Goal: Transaction & Acquisition: Book appointment/travel/reservation

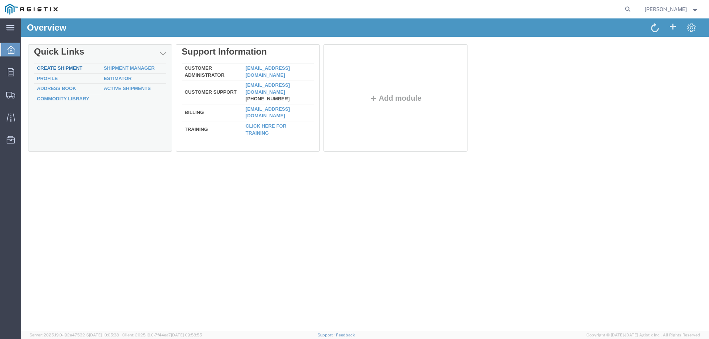
click at [59, 65] on link "Create Shipment" at bounding box center [59, 68] width 45 height 6
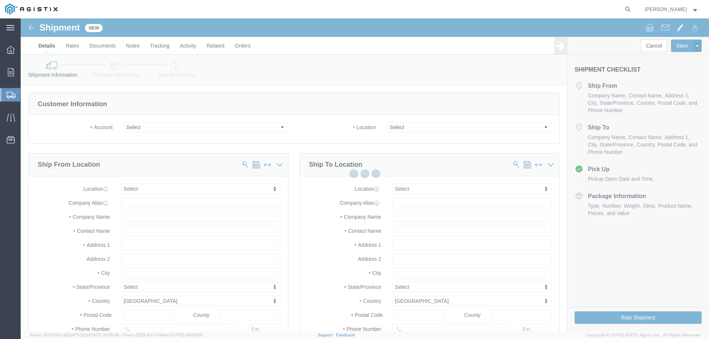
select select
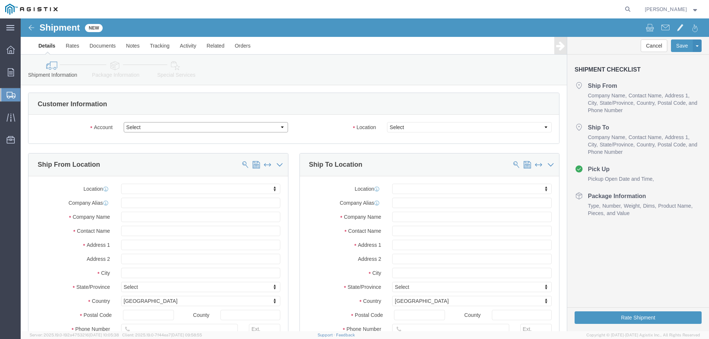
click select "Select CM Distributors Inc PG&E"
select select "9596"
click select "Select CM Distributors Inc PG&E"
select select "PURCHORD"
select select
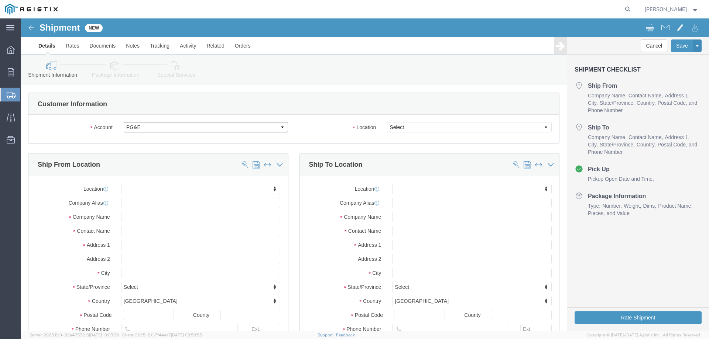
select select
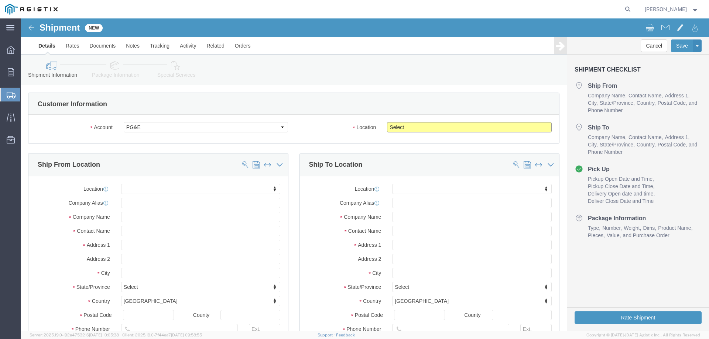
click select "Select All Others [GEOGRAPHIC_DATA] [GEOGRAPHIC_DATA] [GEOGRAPHIC_DATA] [GEOGRA…"
select select "23082"
click select "Select All Others [GEOGRAPHIC_DATA] [GEOGRAPHIC_DATA] [GEOGRAPHIC_DATA] [GEOGRA…"
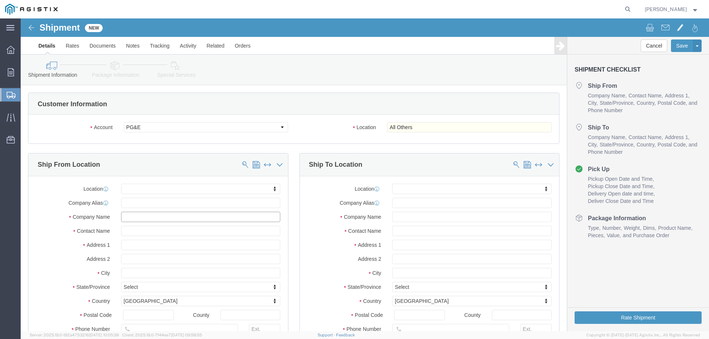
click input "text"
type input "E"
type input "charl"
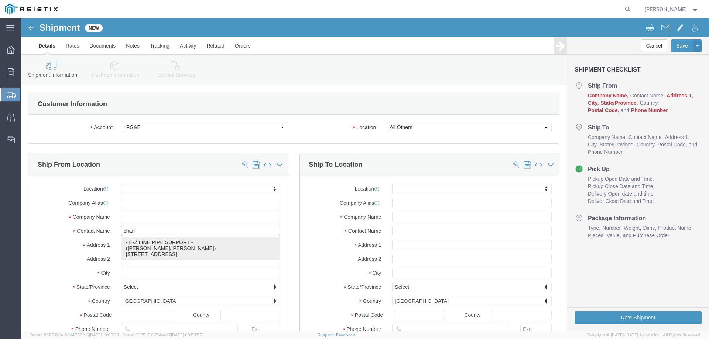
click p "- E-Z LINE PIPE SUPPORT - ([PERSON_NAME]/[PERSON_NAME]) [STREET_ADDRESS]"
select select
type input "E-Z LINE PIPE SUPPORT"
type input "[PERSON_NAME]/[PERSON_NAME]"
type input "23147 HIGHWAY 6"
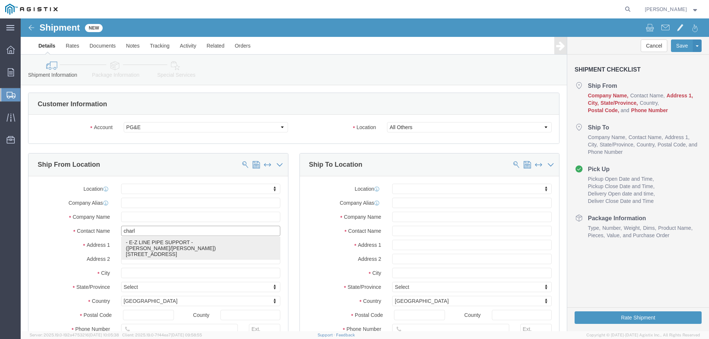
type input "[PERSON_NAME]"
type input "77511"
type input "[PHONE_NUMBER]"
type input "[EMAIL_ADDRESS][DOMAIN_NAME],[PERSON_NAME][EMAIL_ADDRESS][DOMAIN_NAME]"
checkbox input "true"
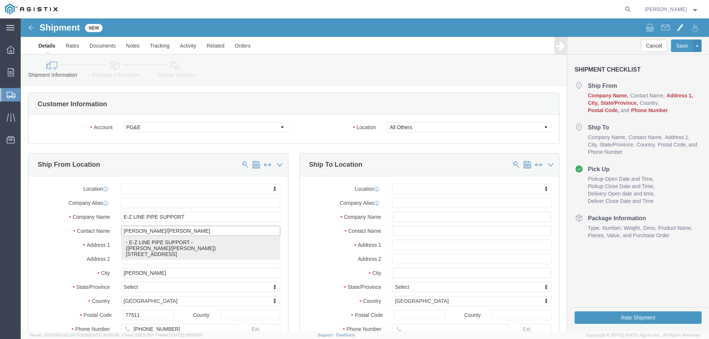
select select "[GEOGRAPHIC_DATA]"
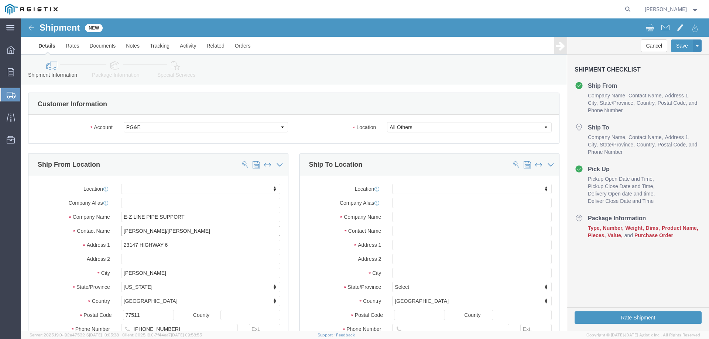
type input "[PERSON_NAME]/[PERSON_NAME]"
click input "text"
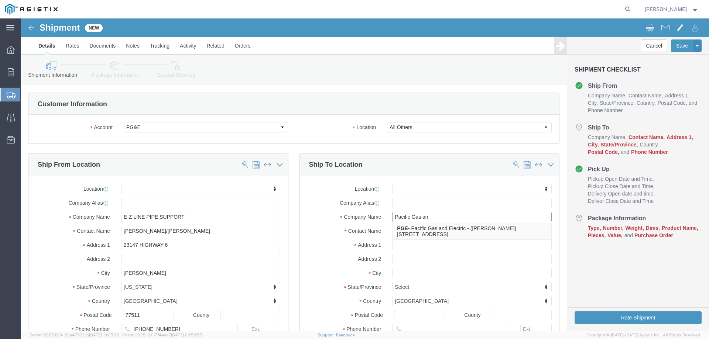
click input "Pacific Gas an"
type input "Pacific Gas"
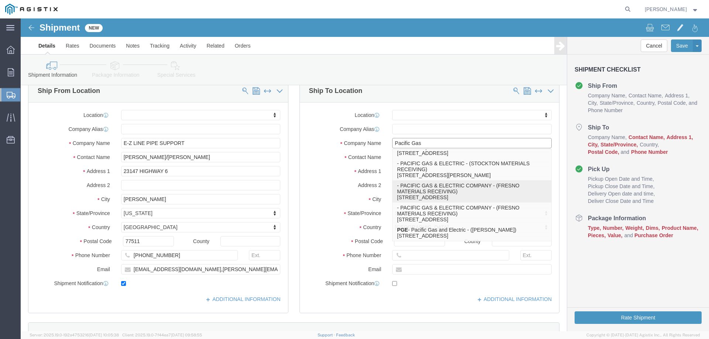
scroll to position [87, 0]
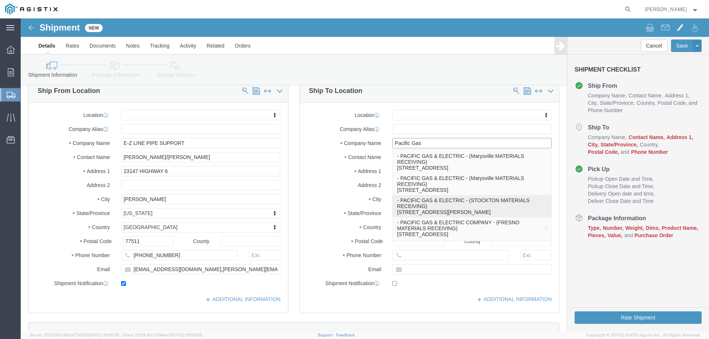
click p "- PACIFIC GAS & ELECTRIC - (STOCKTON MATERIALS RECEIVING) [STREET_ADDRESS][PERS…"
select select
type input "PACIFIC GAS & ELECTRIC"
type input "STOCKTON MATERIALS RECEIVING"
type input "[STREET_ADDRESS][PERSON_NAME]"
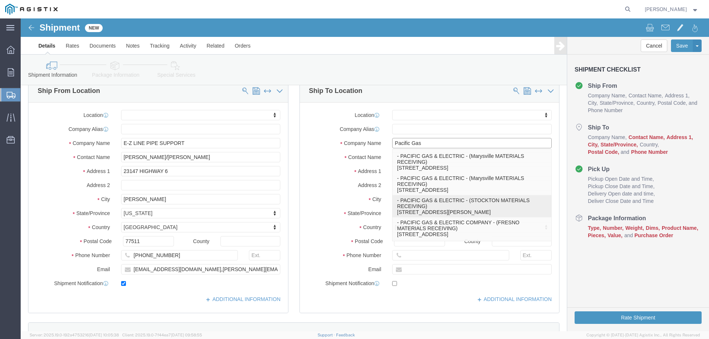
type input "STOCKTON"
type input "95204"
type input "[PHONE_NUMBER]"
select select "CA"
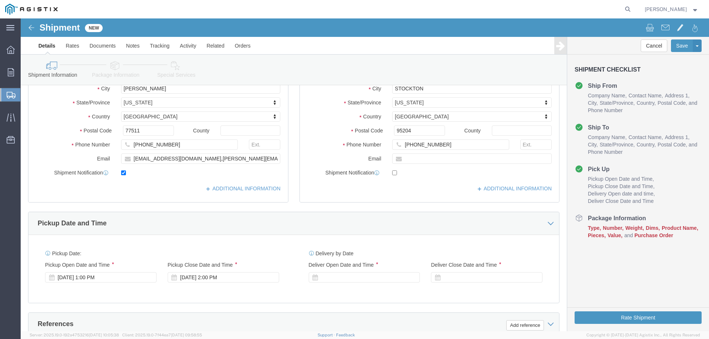
scroll to position [222, 0]
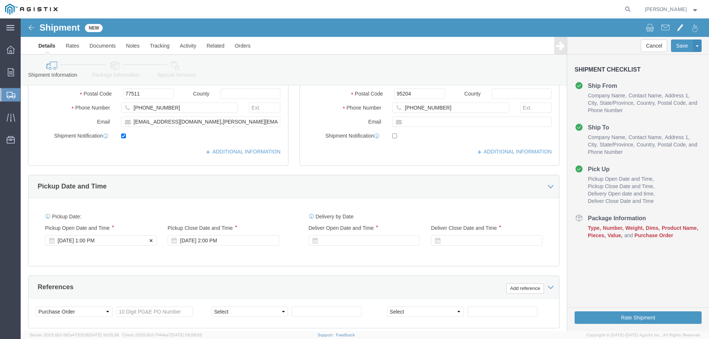
type input "PACIFIC GAS & ELECTRIC"
click div "[DATE] 1:00 PM"
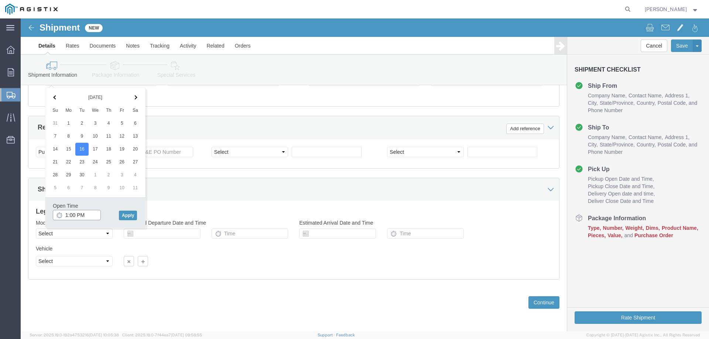
click input "1:00 PM"
type input "2:30 PM"
click button "Apply"
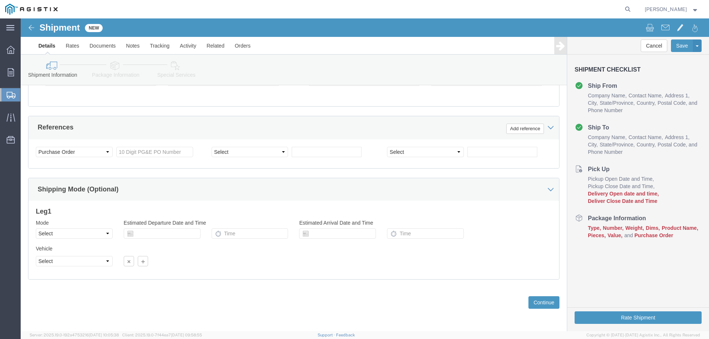
scroll to position [308, 0]
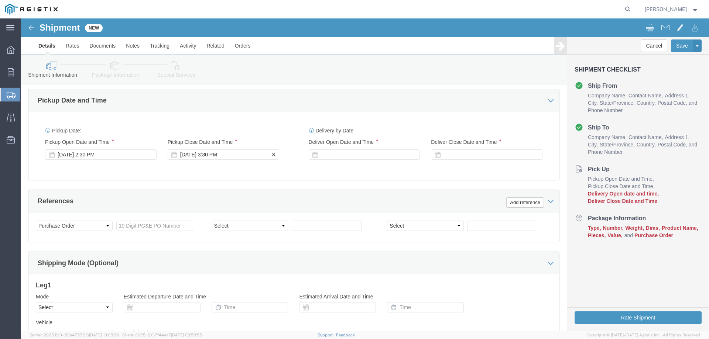
click div "[DATE] 3:30 PM"
type input "4:30 PM"
click button "Apply"
click div
click input "5:30 PM"
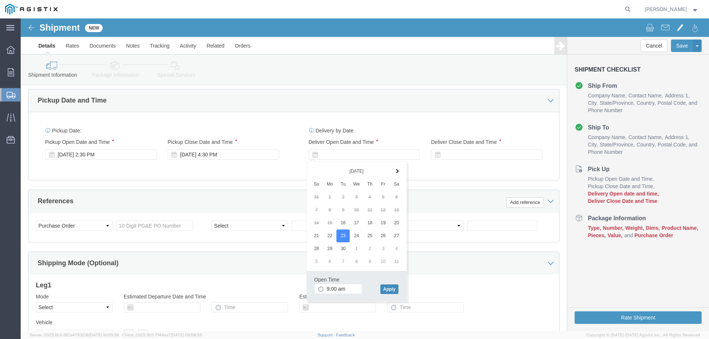
type input "9:00 AM"
click button "Apply"
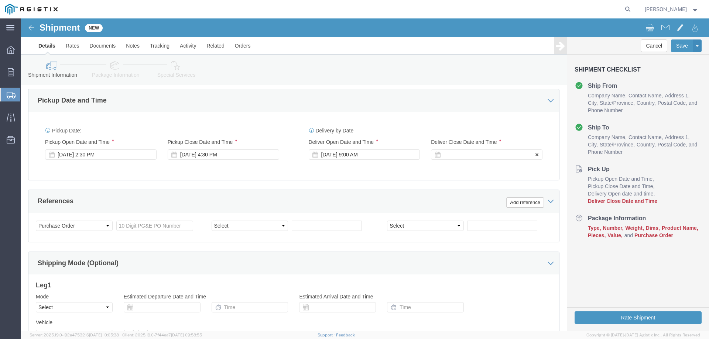
click div
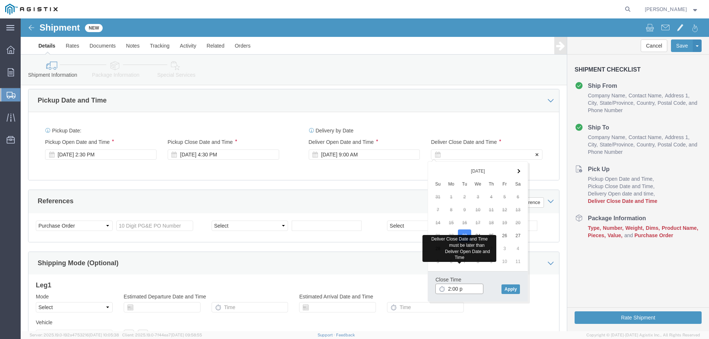
type input "2:00 pm"
click button "Apply"
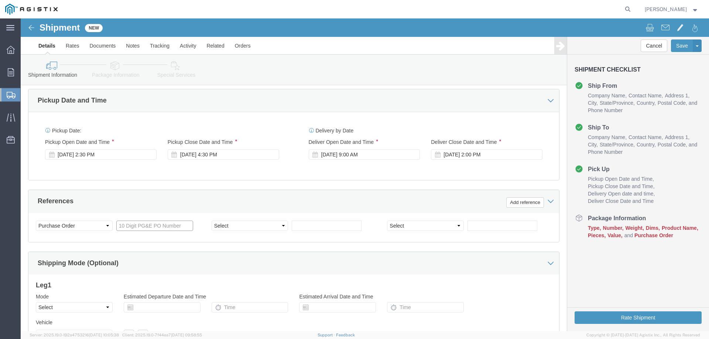
click input "text"
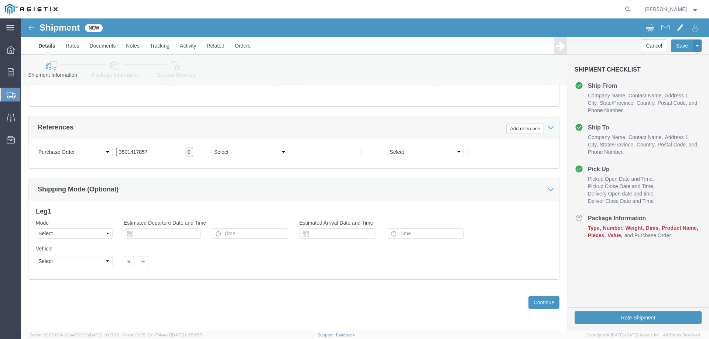
type input "3501417857"
click select "Select Air Less than Truckload Multi-Leg Ocean Freight Rail Small Parcel Truckl…"
select select "LTL"
click select "Select Air Less than Truckload Multi-Leg Ocean Freight Rail Small Parcel Truckl…"
click select "Select Straight Truck"
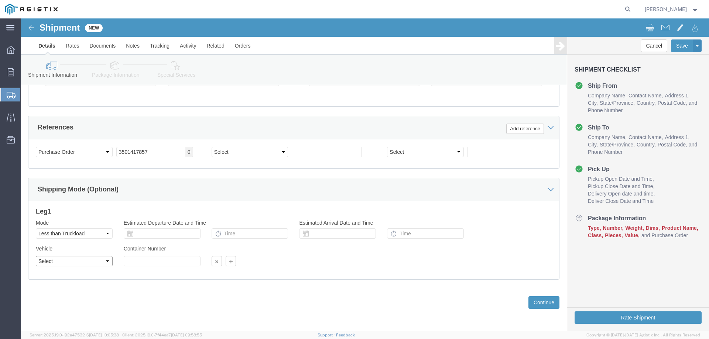
select select "STTR"
click select "Select Straight Truck"
click button "Continue"
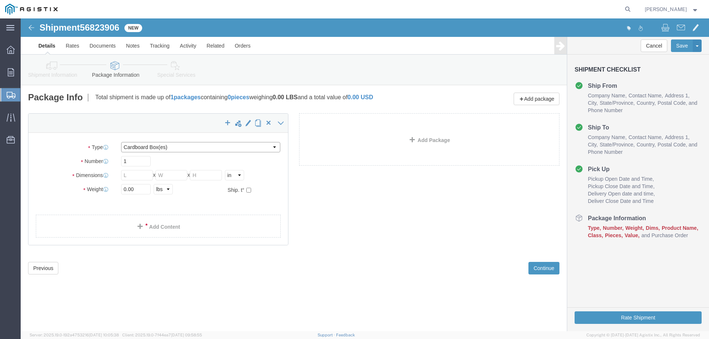
click select "Select Bulk Bundle(s) Cardboard Box(es) Carton(s) Crate(s) Drum(s) (Fiberboard)…"
select select "PSNS"
click select "Select Bulk Bundle(s) Cardboard Box(es) Carton(s) Crate(s) Drum(s) (Fiberboard)…"
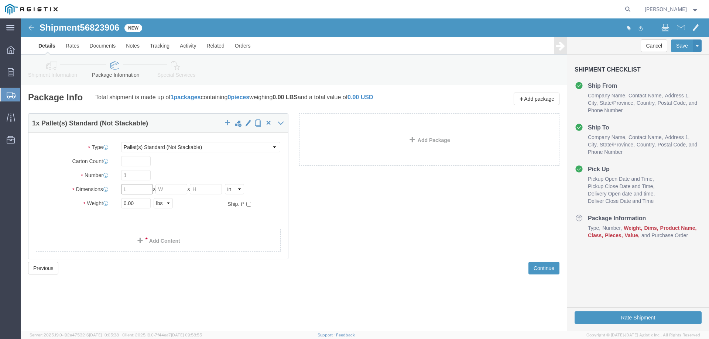
click input "text"
type input "48"
type input "40"
type input "15"
type input "235"
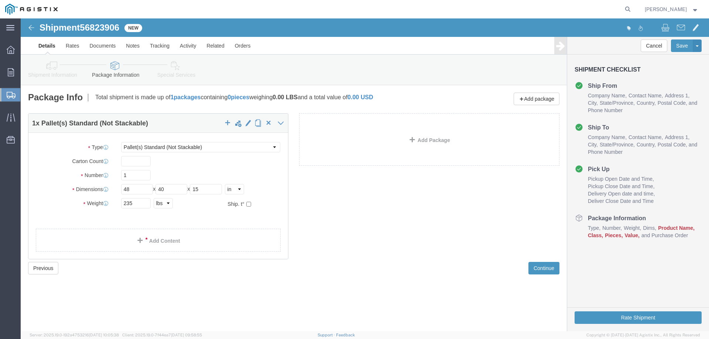
click div "Ship. t°"
click link "Add Content"
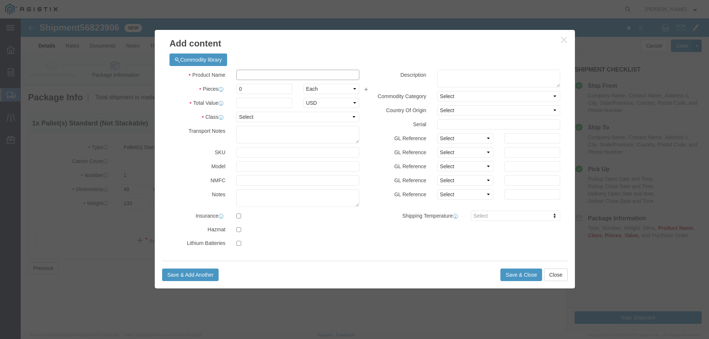
click input "text"
type input "m320235"
click td "Name: PIPE SUPPORT 2" 2'-6# HT"
select select
select select "USD"
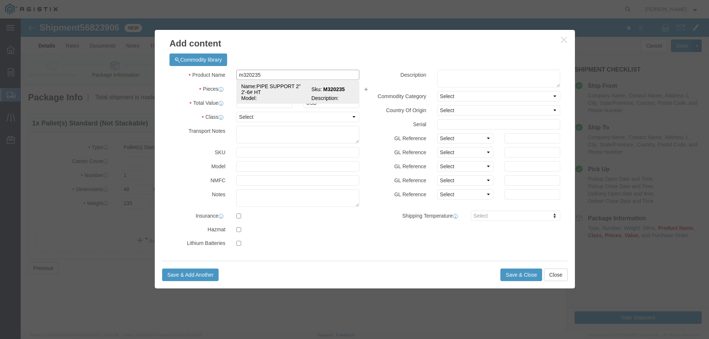
type input "PIPE SUPPORT 2" 2'-6# HT"
type input "M320235"
type input "PIPE SUPPORT 2" 2'-6# HT"
click input "text"
type input "5"
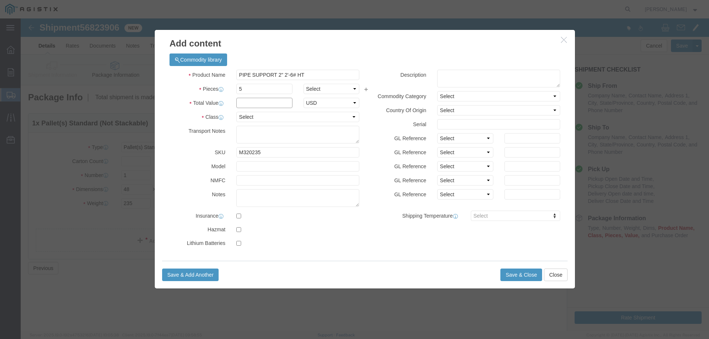
click input "text"
type input "1"
select select "50"
paste textarea "REFERENCE PG&E PO#3501417857 ON ALL PAPERWORK. PROVIDE EZL#259877 TO THE DRIVER…"
type textarea "REFERENCE PG&E PO#3501417857 ON ALL PAPERWORK. PROVIDE EZL#259877 TO THE DRIVER…"
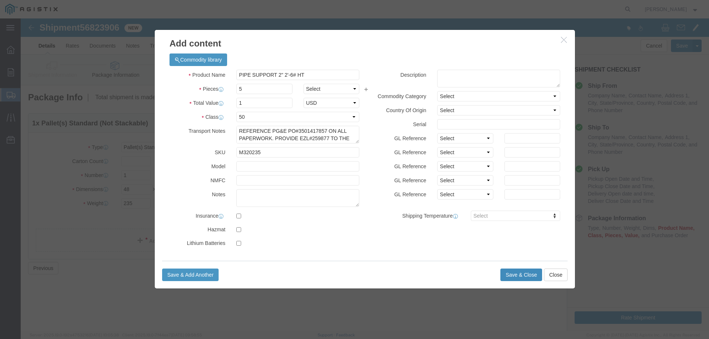
click button "Save & Close"
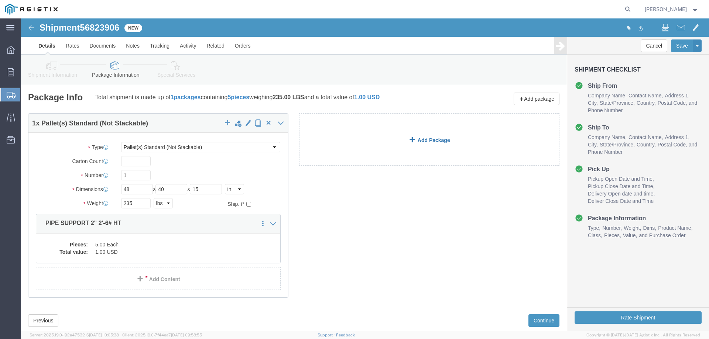
click link "Add Package"
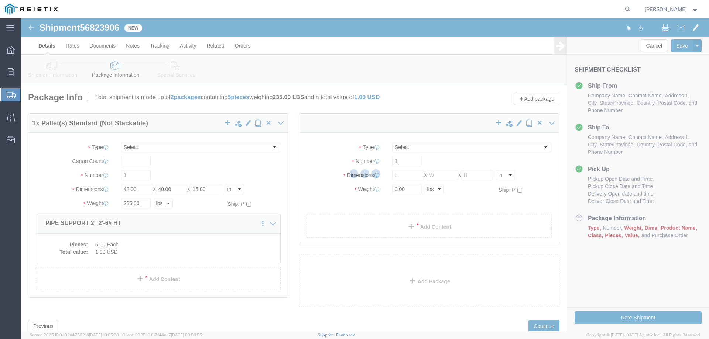
select select "PSNS"
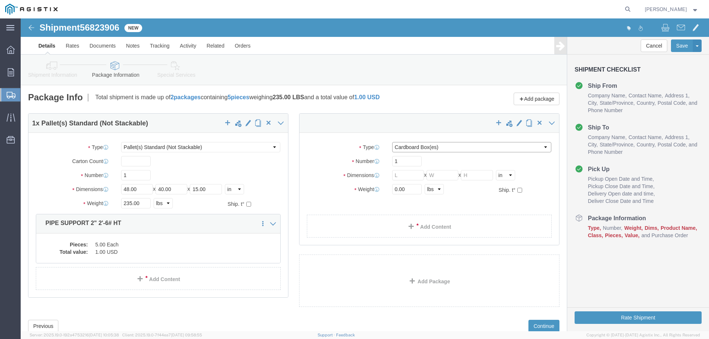
click select "Select Bulk Bundle(s) Cardboard Box(es) Carton(s) Crate(s) Drum(s) (Fiberboard)…"
select select "PSNS"
click select "Select Bulk Bundle(s) Cardboard Box(es) Carton(s) Crate(s) Drum(s) (Fiberboard)…"
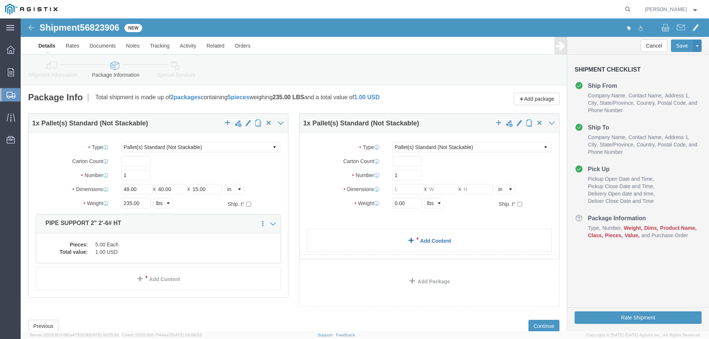
click link "Add Content"
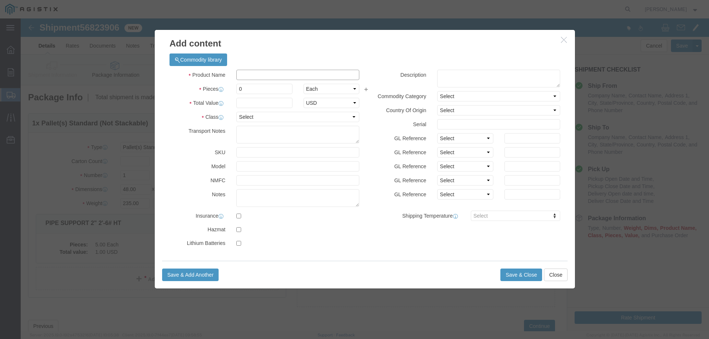
click input "text"
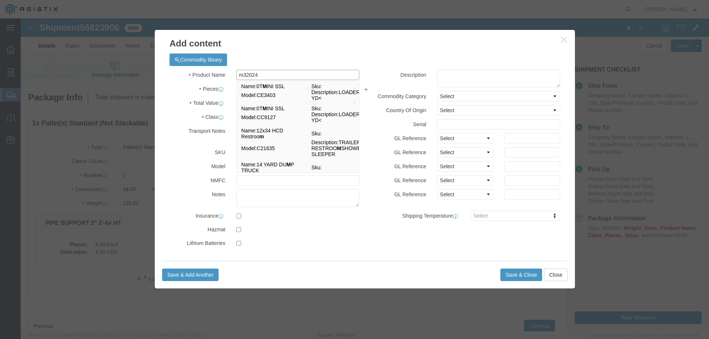
type input "m320245"
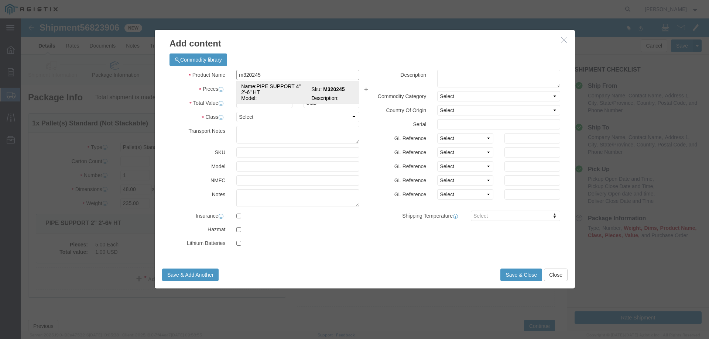
click td "Model:"
select select
select select "USD"
type input "PIPE SUPPORT 4" 2'-6" HT"
type input "M320245"
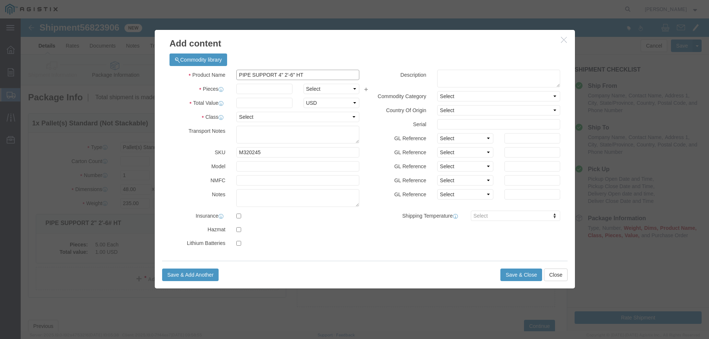
type input "PIPE SUPPORT 4" 2'-6" HT"
click input "text"
type input "9"
click input "text"
type input "1"
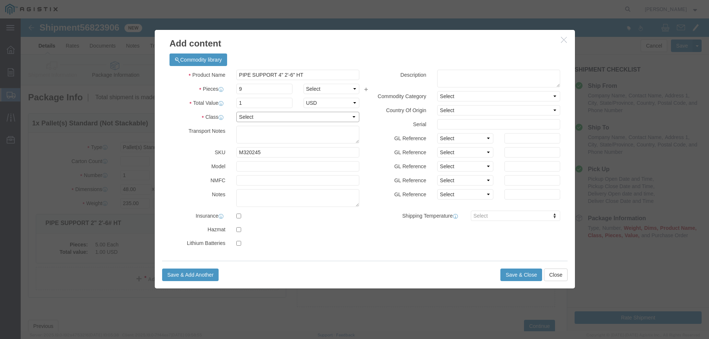
click select "Select 50 55 60 65 70 85 92.5 100 125 175 250 300 400"
select select "50"
click select "Select 50 55 60 65 70 85 92.5 100 125 175 250 300 400"
click textarea
paste textarea "REFERENCE PG&E PO#3501417857 ON ALL PAPERWORK. PROVIDE EZL#259877 TO THE DRIVER…"
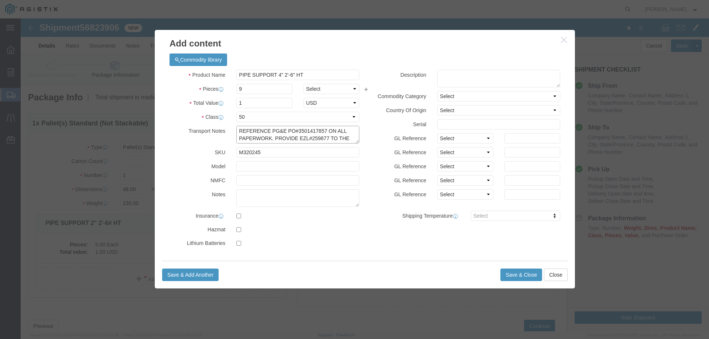
scroll to position [43, 0]
type textarea "REFERENCE PG&E PO#3501417857 ON ALL PAPERWORK. PROVIDE EZL#259877 TO THE DRIVER…"
click button "Save & Close"
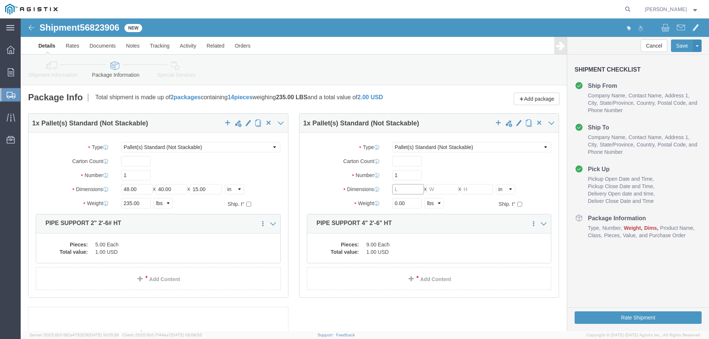
click input "text"
type input "48"
type input "40"
type input "22"
drag, startPoint x: 381, startPoint y: 183, endPoint x: 359, endPoint y: 180, distance: 22.0
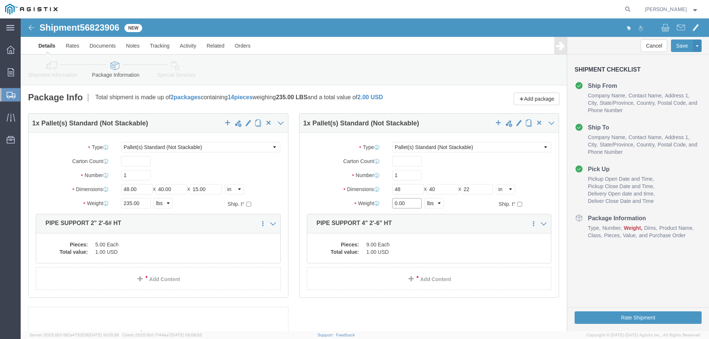
click div "Weight 0.00 Select kgs lbs Ship. t°"
type input "425"
click div "1 x Pallet(s) Standard (Not Stackable) Package Type Select Bulk Bundle(s) Cardb…"
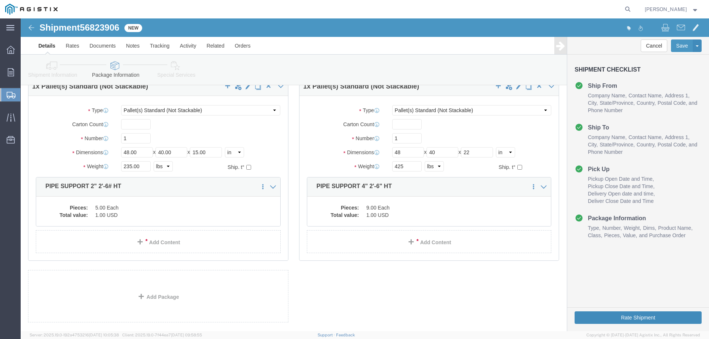
click button "Rate Shipment"
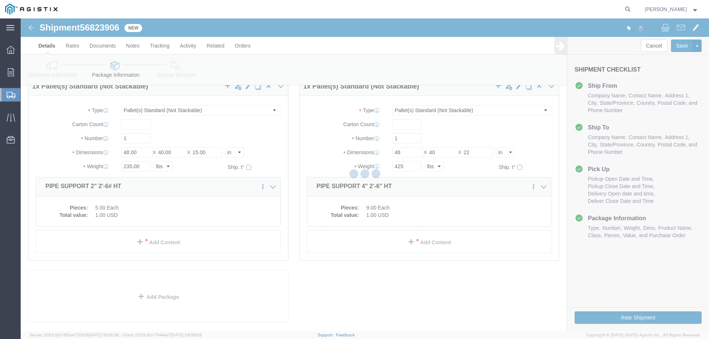
scroll to position [0, 0]
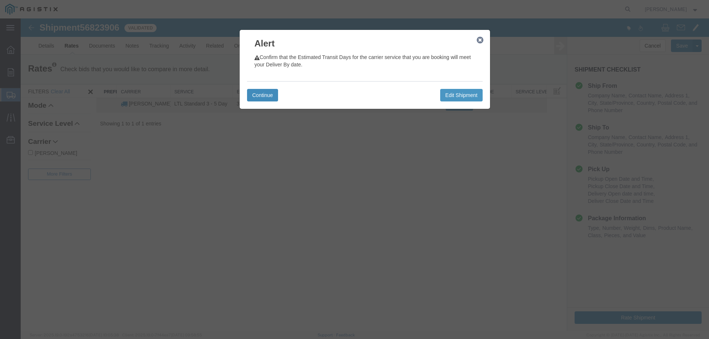
click at [270, 97] on button "Continue" at bounding box center [262, 95] width 31 height 13
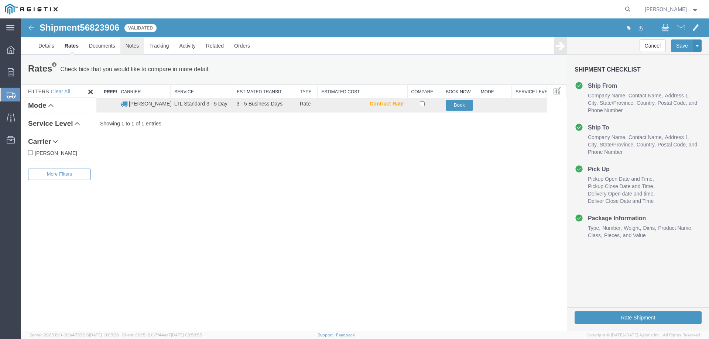
click at [139, 47] on link "Notes" at bounding box center [132, 46] width 24 height 18
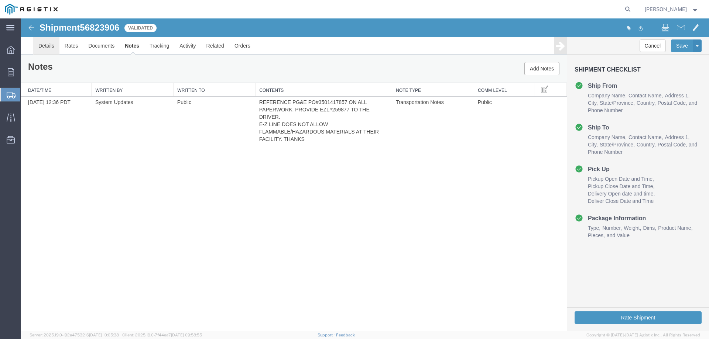
click at [54, 45] on link "Details" at bounding box center [46, 46] width 26 height 18
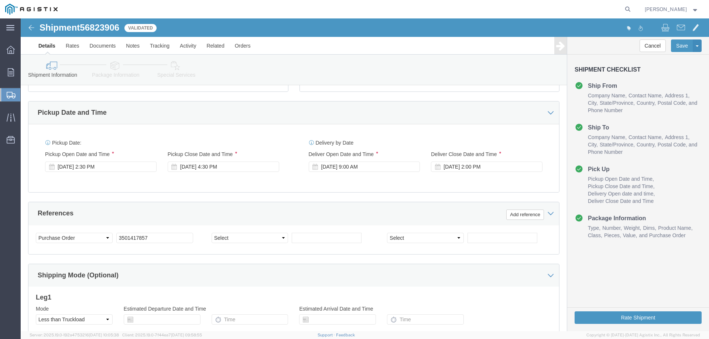
scroll to position [381, 0]
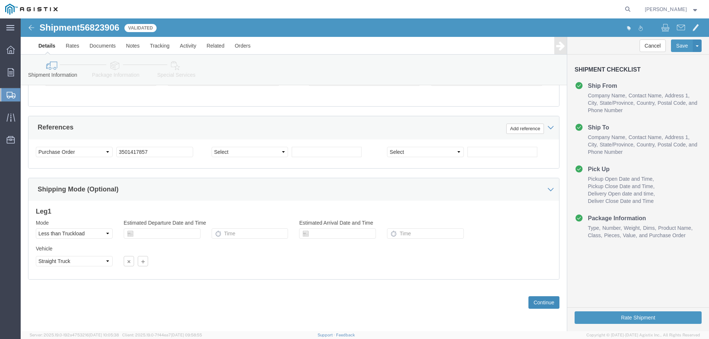
click button "Continue"
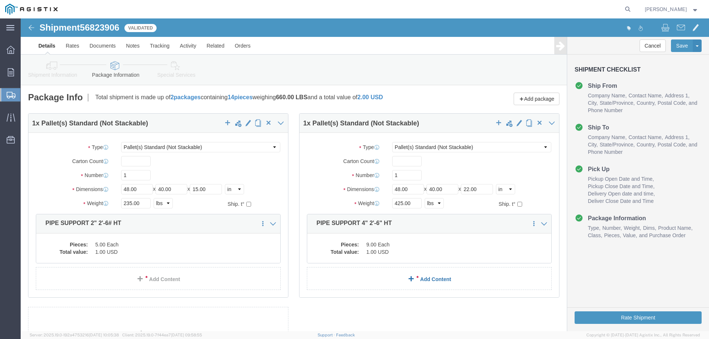
scroll to position [76, 0]
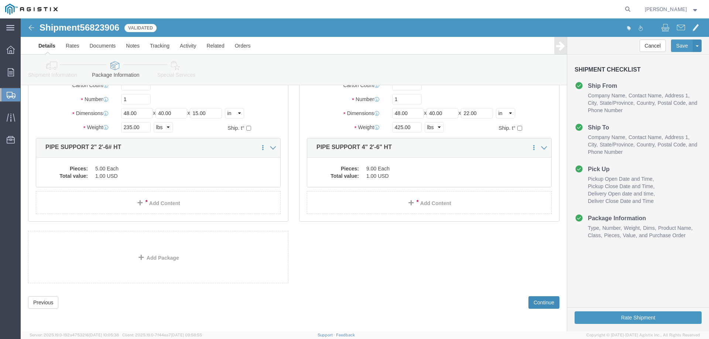
click button "Continue"
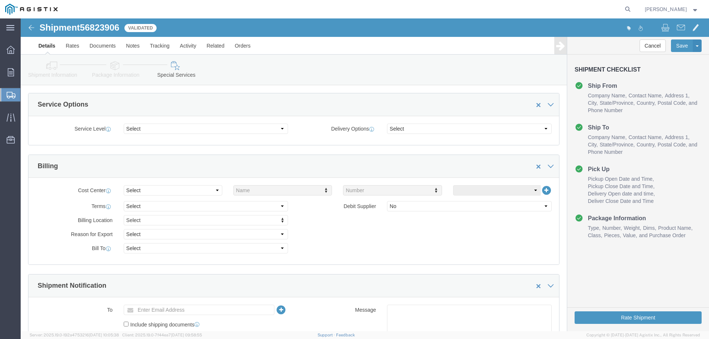
scroll to position [332, 0]
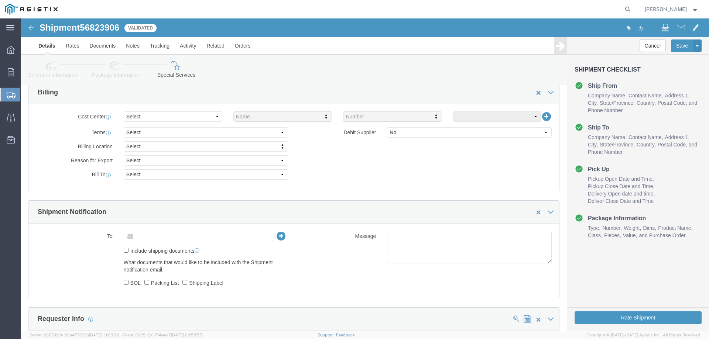
click input "text"
type input "[EMAIL_ADDRESS][DOMAIN_NAME]"
click input "Include shipping documents"
checkbox input "true"
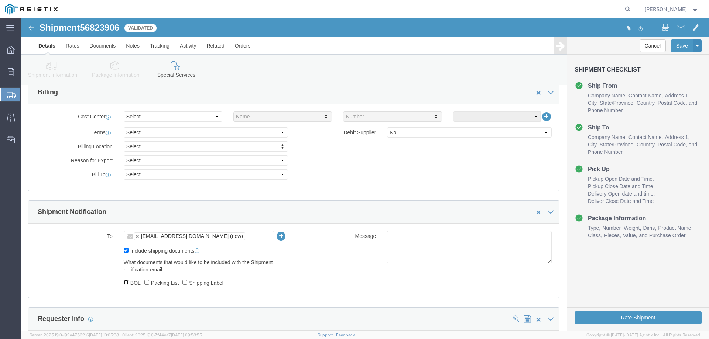
click input "BOL"
checkbox input "true"
drag, startPoint x: 125, startPoint y: 265, endPoint x: 173, endPoint y: 267, distance: 48.4
click input "Packing List"
checkbox input "true"
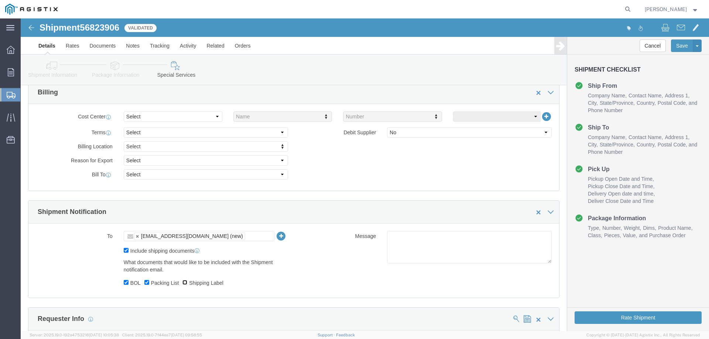
click input "Shipping Label"
checkbox input "true"
click ul "[EMAIL_ADDRESS][DOMAIN_NAME] (new)"
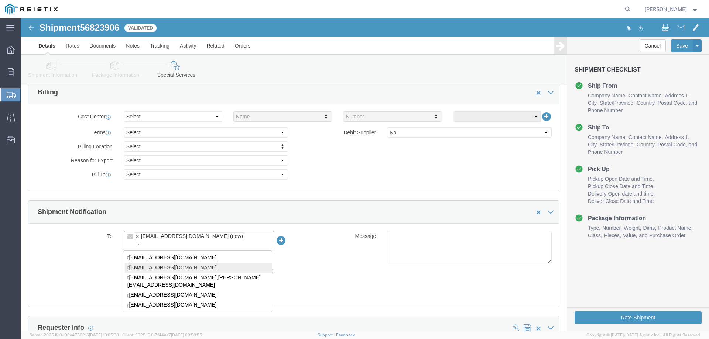
type input "r"
type input "[EMAIL_ADDRESS][DOMAIN_NAME],[PERSON_NAME][EMAIL_ADDRESS][DOMAIN_NAME],[PERSON_…"
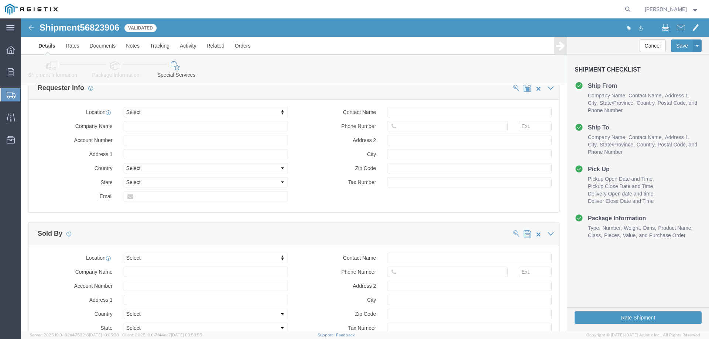
scroll to position [699, 0]
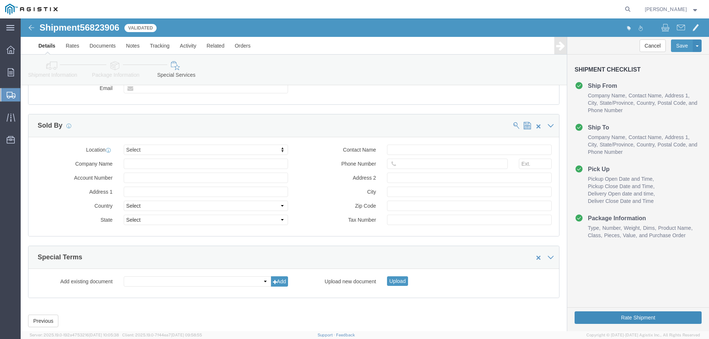
click button "Rate Shipment"
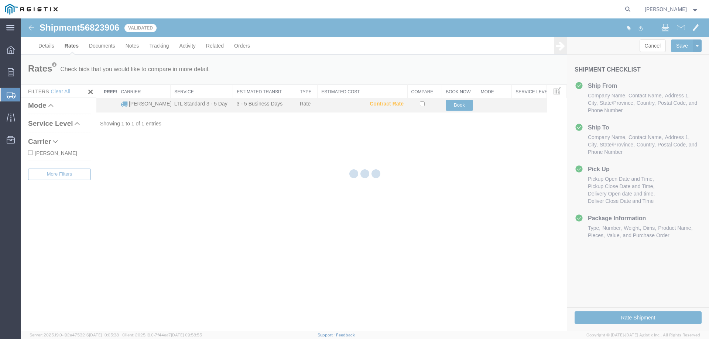
scroll to position [0, 0]
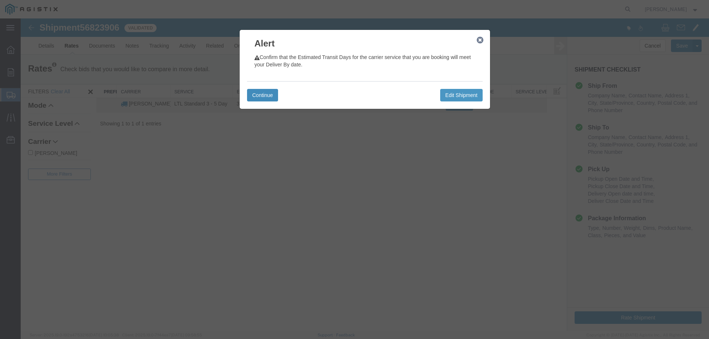
click at [257, 95] on button "Continue" at bounding box center [262, 95] width 31 height 13
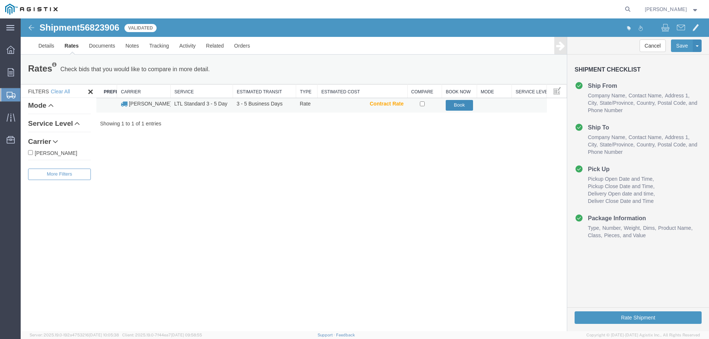
click at [456, 110] on button "Book" at bounding box center [460, 105] width 28 height 11
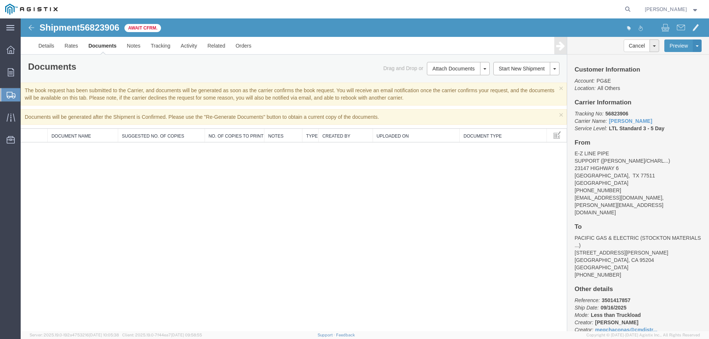
click at [695, 10] on strong "button" at bounding box center [695, 9] width 7 height 3
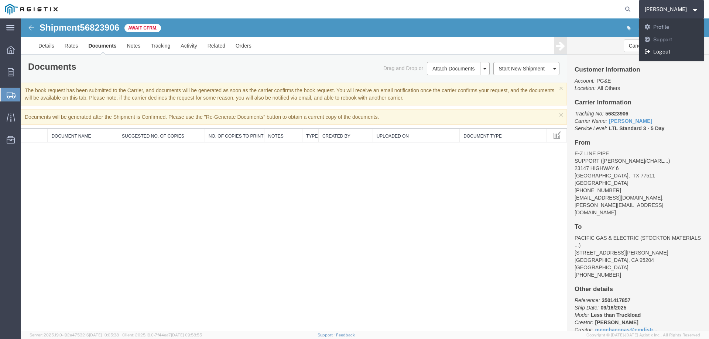
click at [670, 54] on link "Logout" at bounding box center [671, 52] width 65 height 13
